Goal: Task Accomplishment & Management: Manage account settings

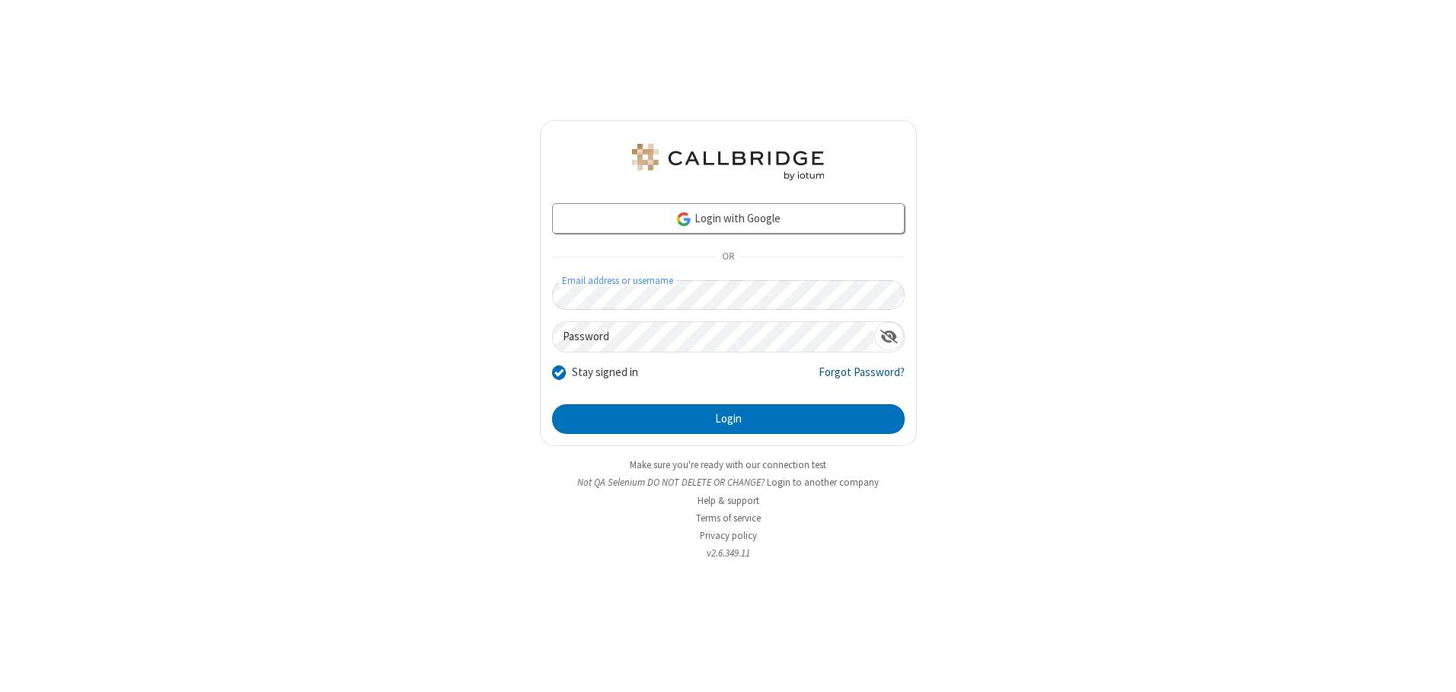
click at [862, 378] on link "Forgot Password?" at bounding box center [862, 378] width 86 height 29
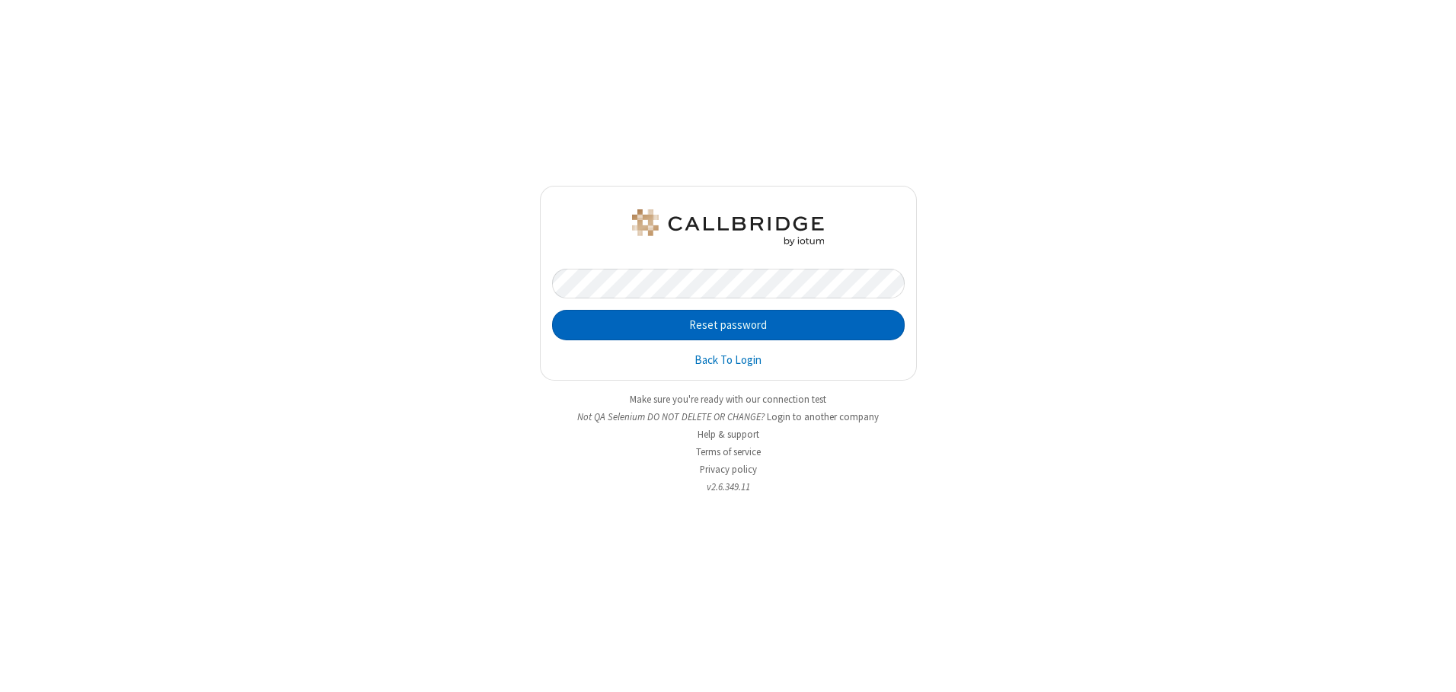
click at [728, 325] on button "Reset password" at bounding box center [728, 325] width 353 height 30
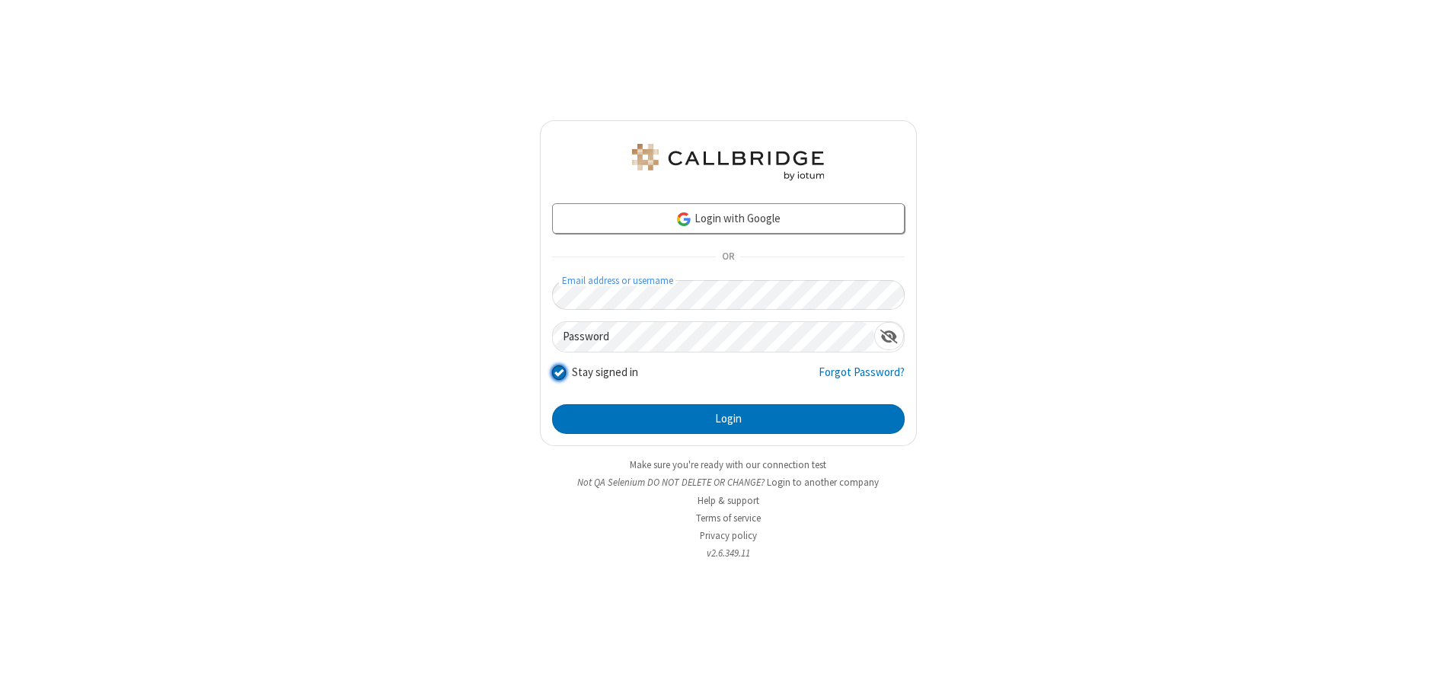
click at [558, 372] on input "Stay signed in" at bounding box center [559, 373] width 14 height 16
checkbox input "false"
click at [728, 419] on button "Login" at bounding box center [728, 419] width 353 height 30
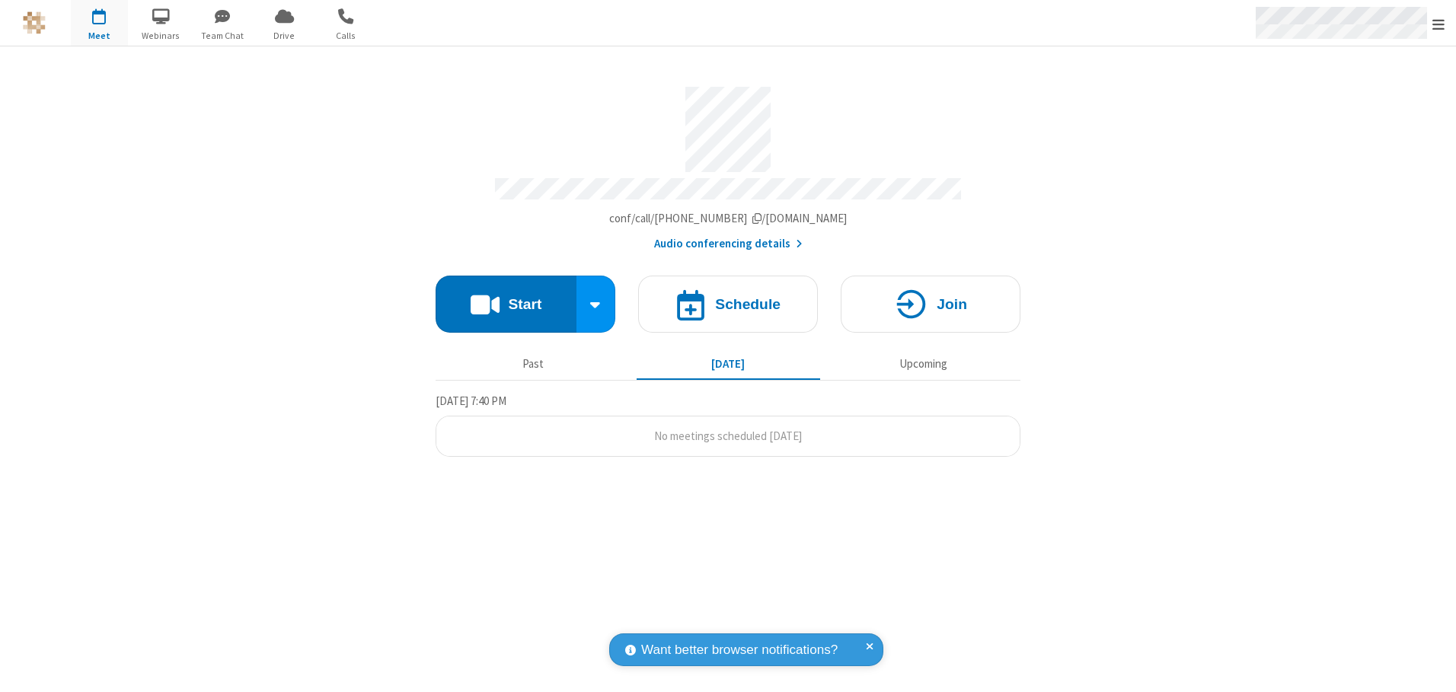
click at [1438, 23] on span "Open menu" at bounding box center [1438, 24] width 12 height 15
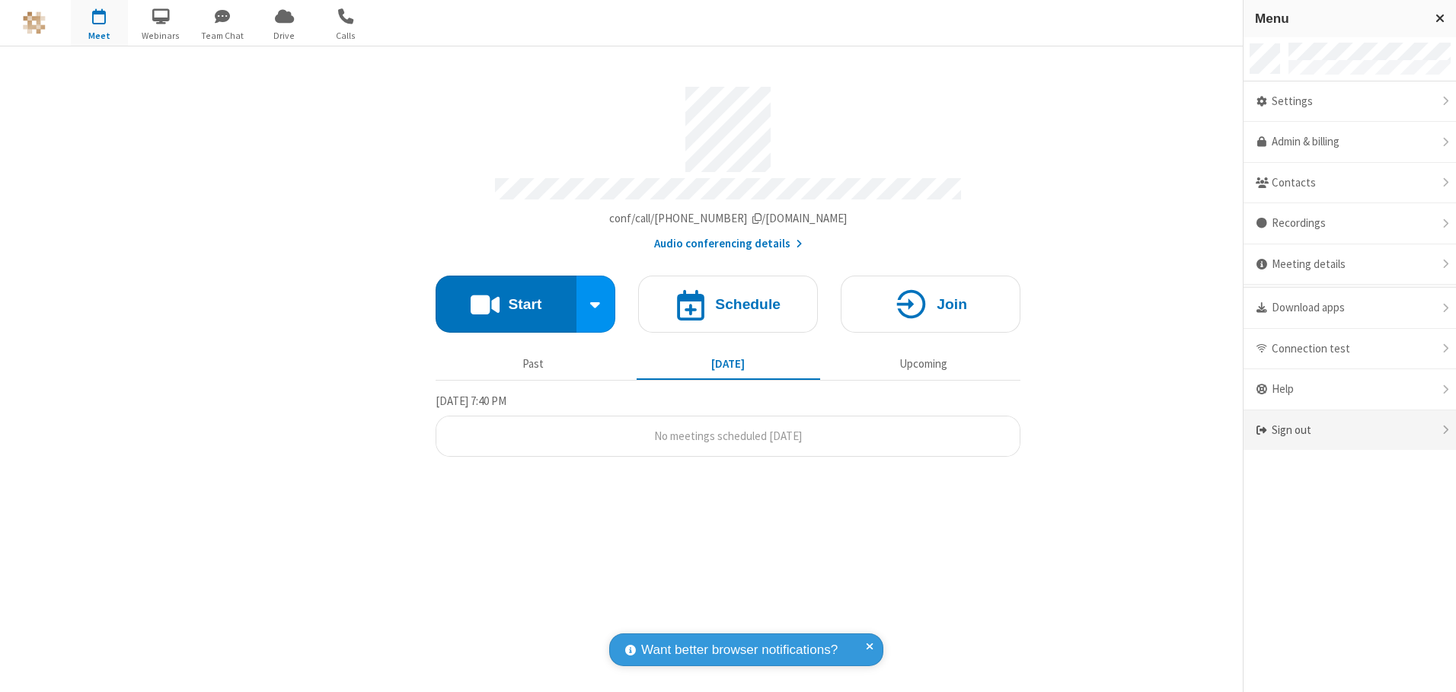
click at [1349, 430] on div "Sign out" at bounding box center [1349, 430] width 212 height 40
